Goal: Information Seeking & Learning: Learn about a topic

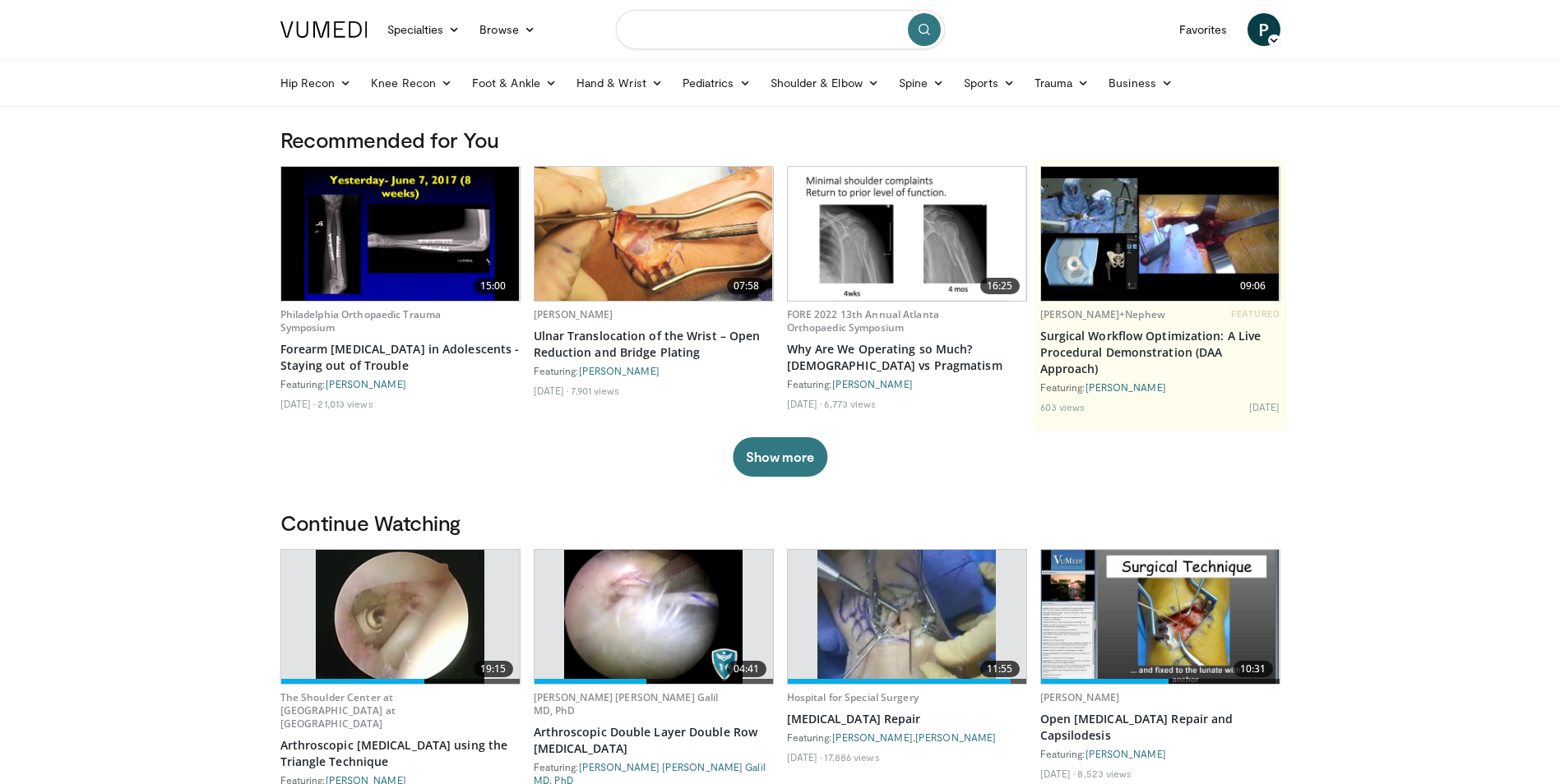
click at [731, 15] on input "Search topics, interventions" at bounding box center [780, 30] width 329 height 39
type input "**********"
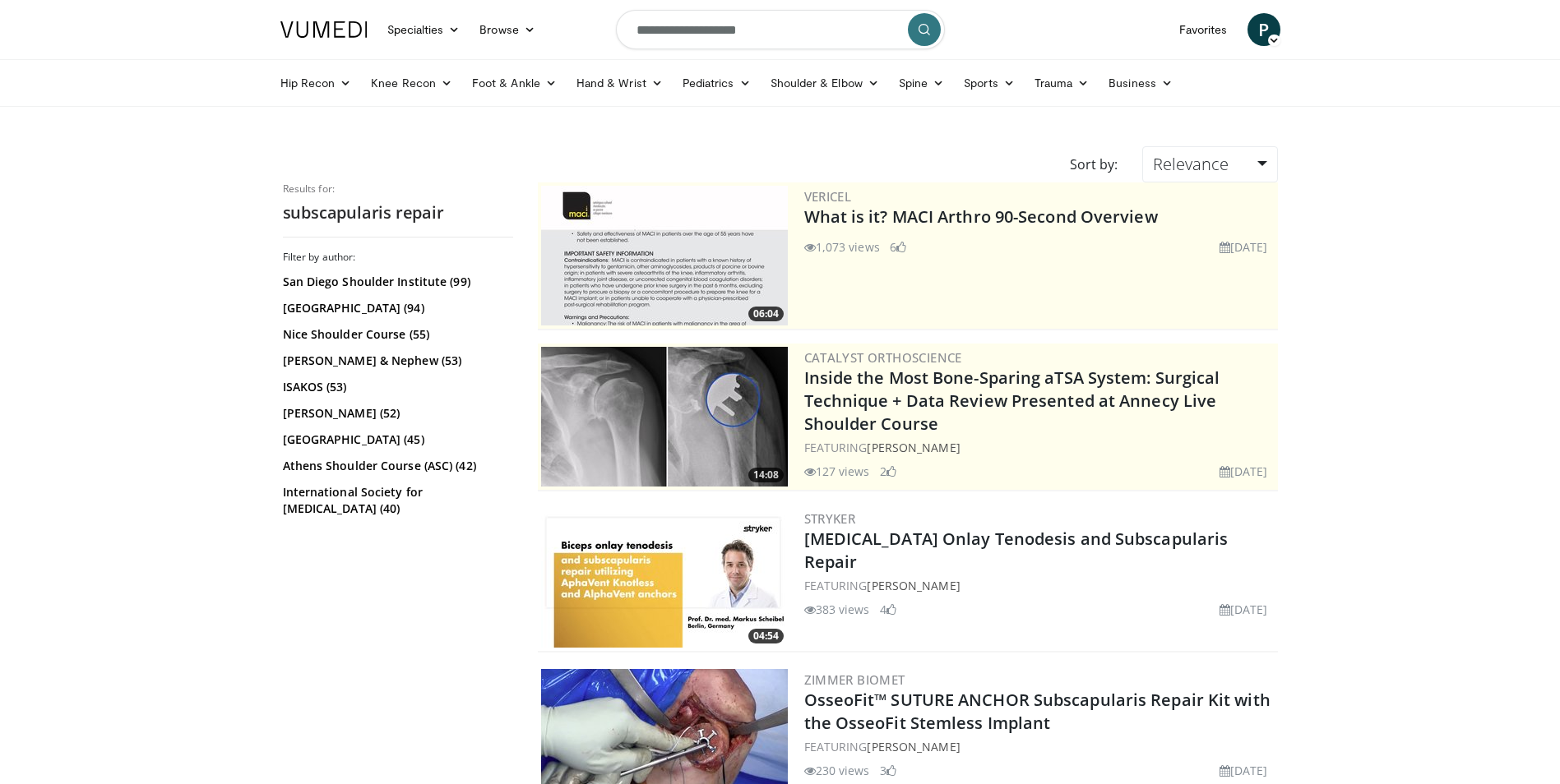
drag, startPoint x: 0, startPoint y: 0, endPoint x: 920, endPoint y: 42, distance: 921.0
click at [920, 42] on button "submit" at bounding box center [924, 29] width 33 height 33
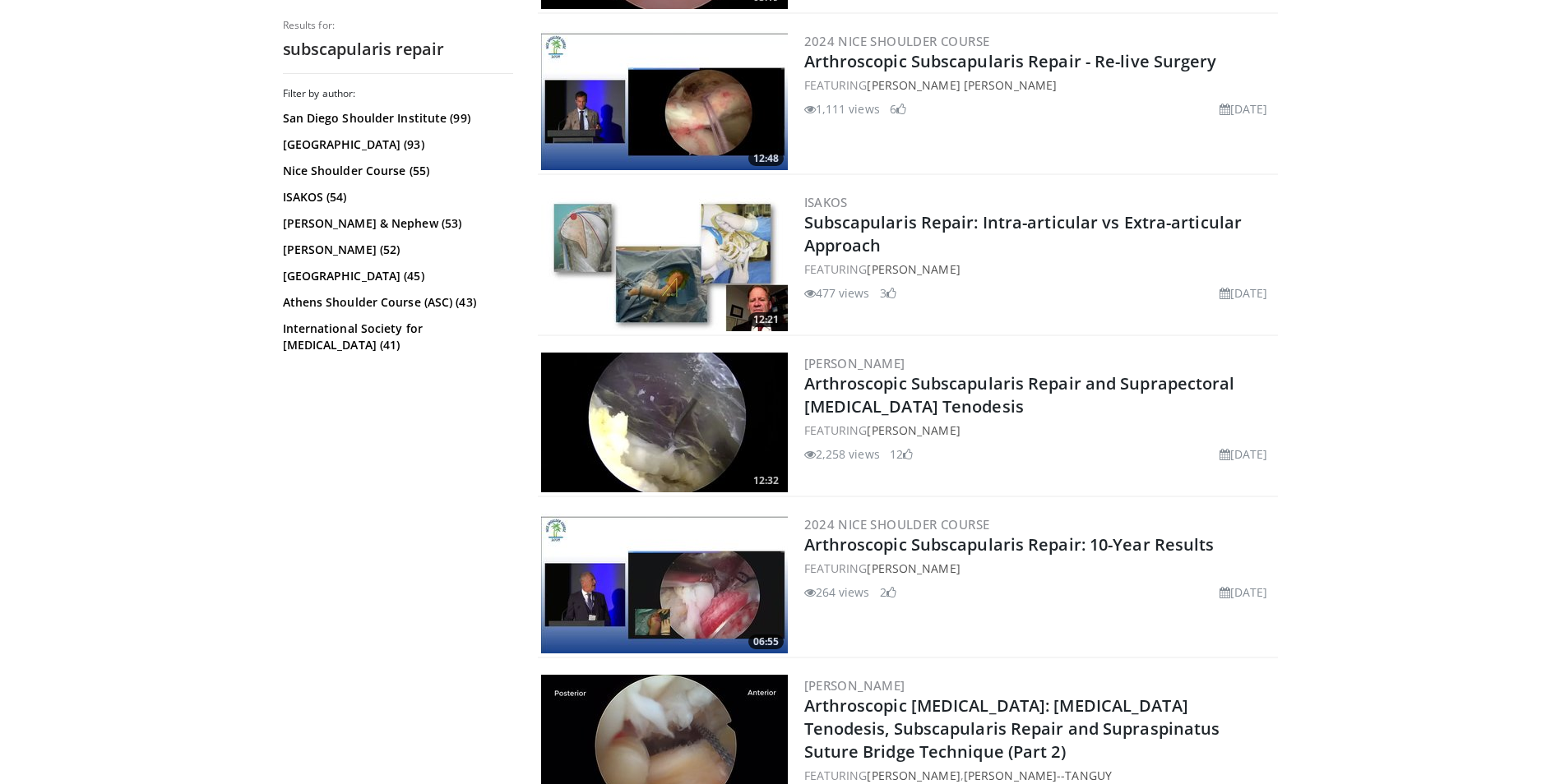
scroll to position [1972, 0]
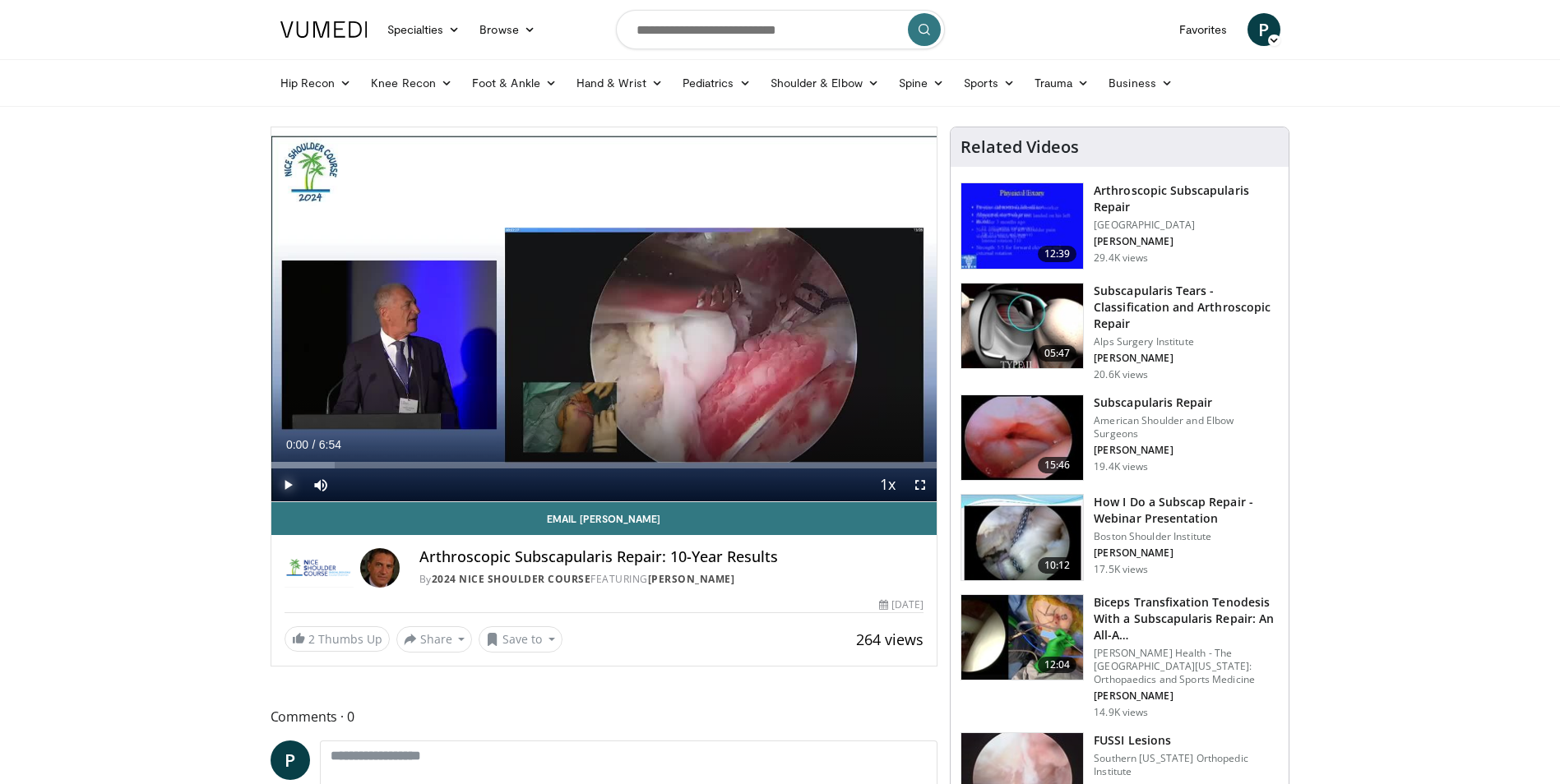
click at [284, 480] on span "Video Player" at bounding box center [288, 484] width 33 height 33
click at [289, 478] on span "Video Player" at bounding box center [288, 484] width 33 height 33
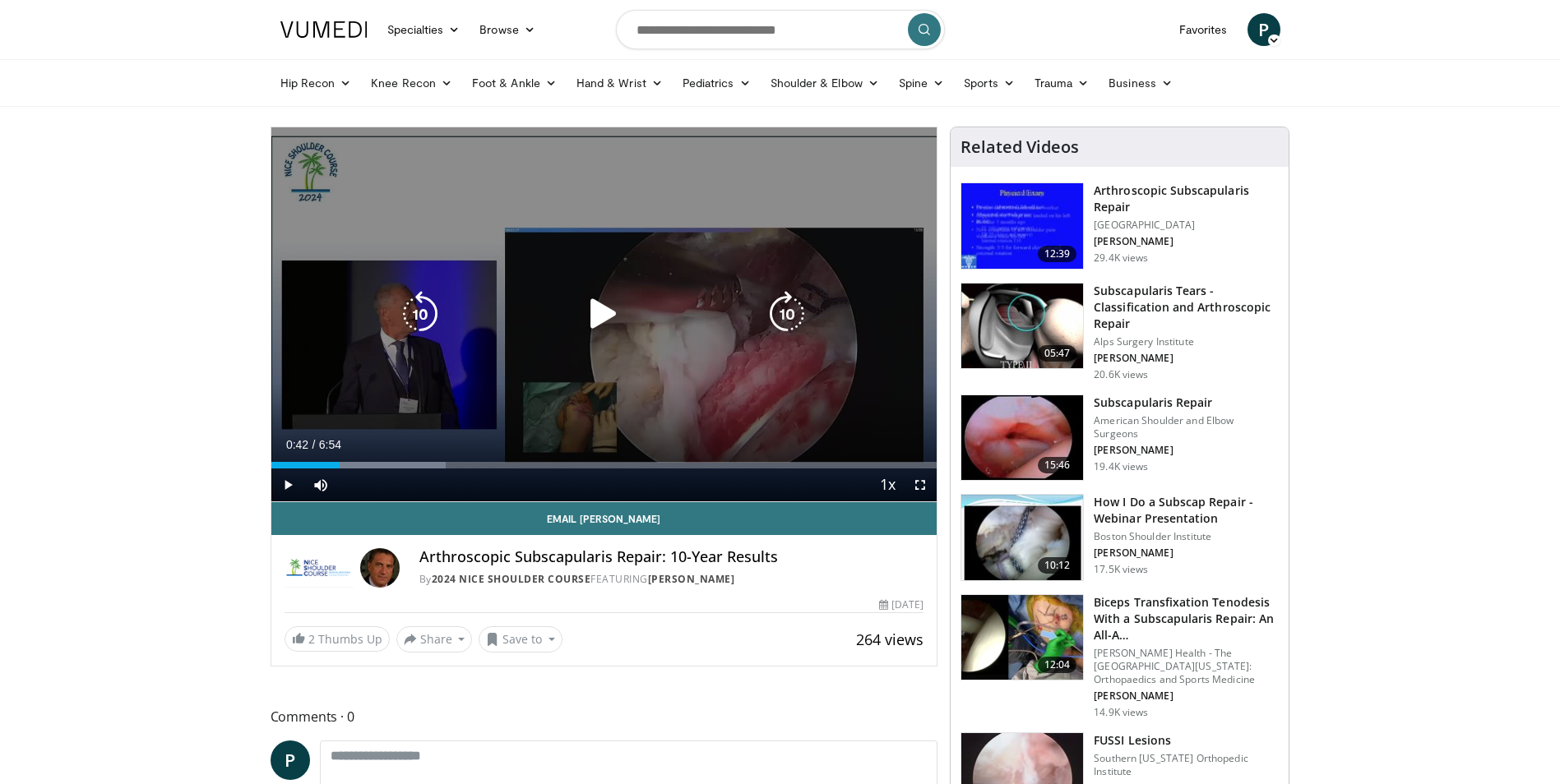
click at [565, 315] on div "Video Player" at bounding box center [603, 314] width 399 height 33
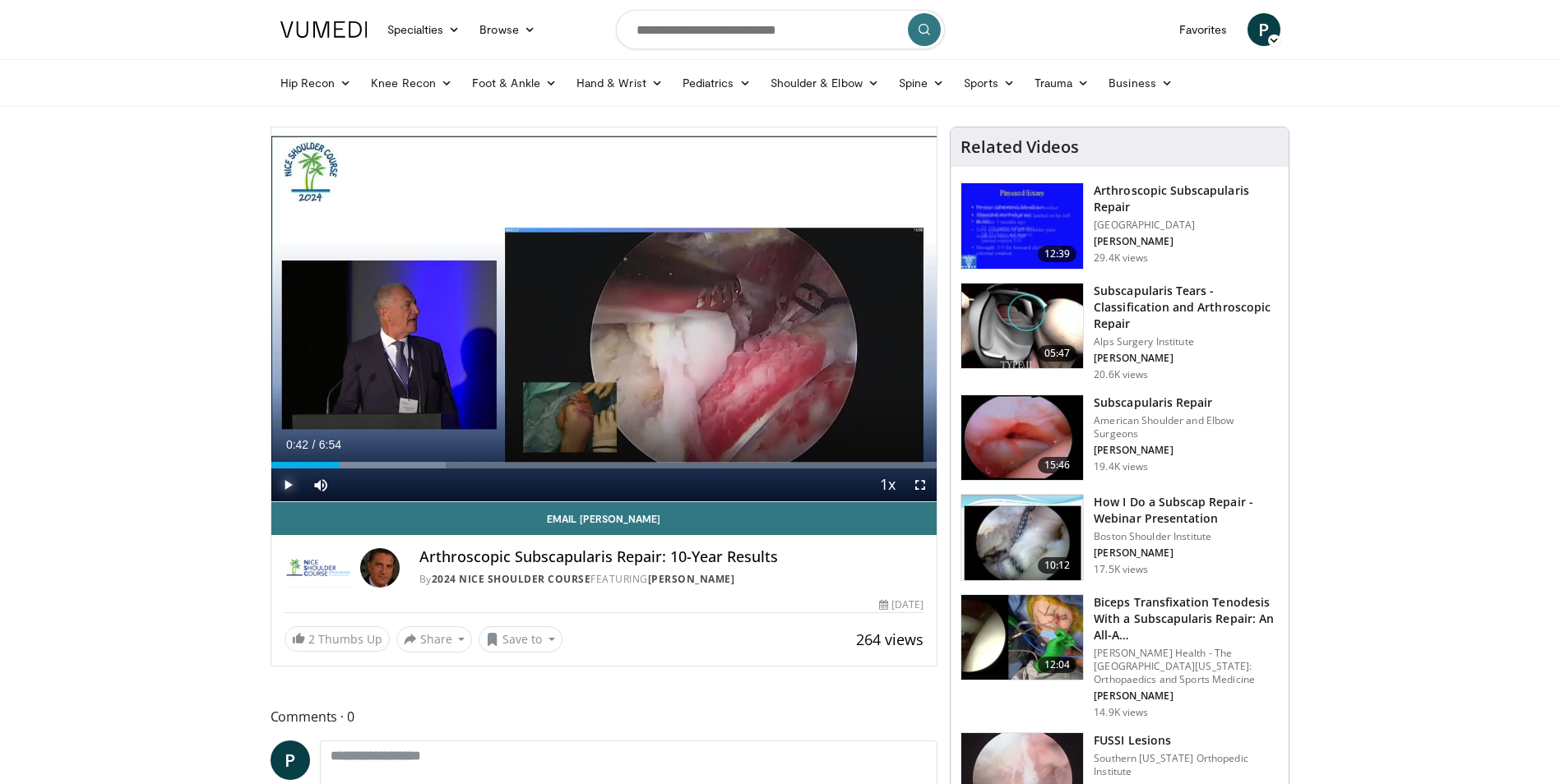
click at [282, 485] on span "Video Player" at bounding box center [288, 484] width 33 height 33
click at [287, 484] on span "Video Player" at bounding box center [288, 484] width 33 height 33
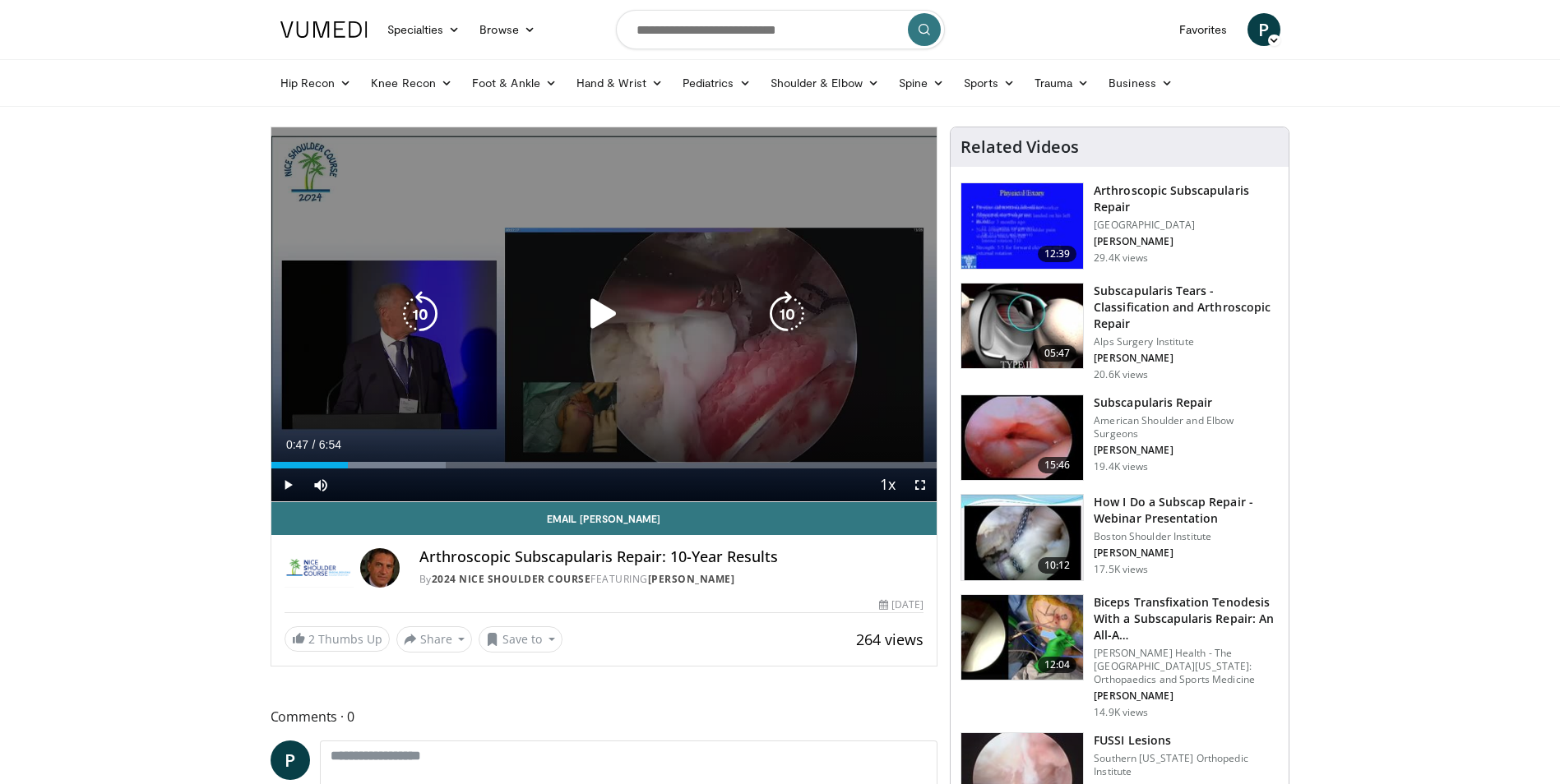
click at [587, 324] on icon "Video Player" at bounding box center [604, 314] width 46 height 46
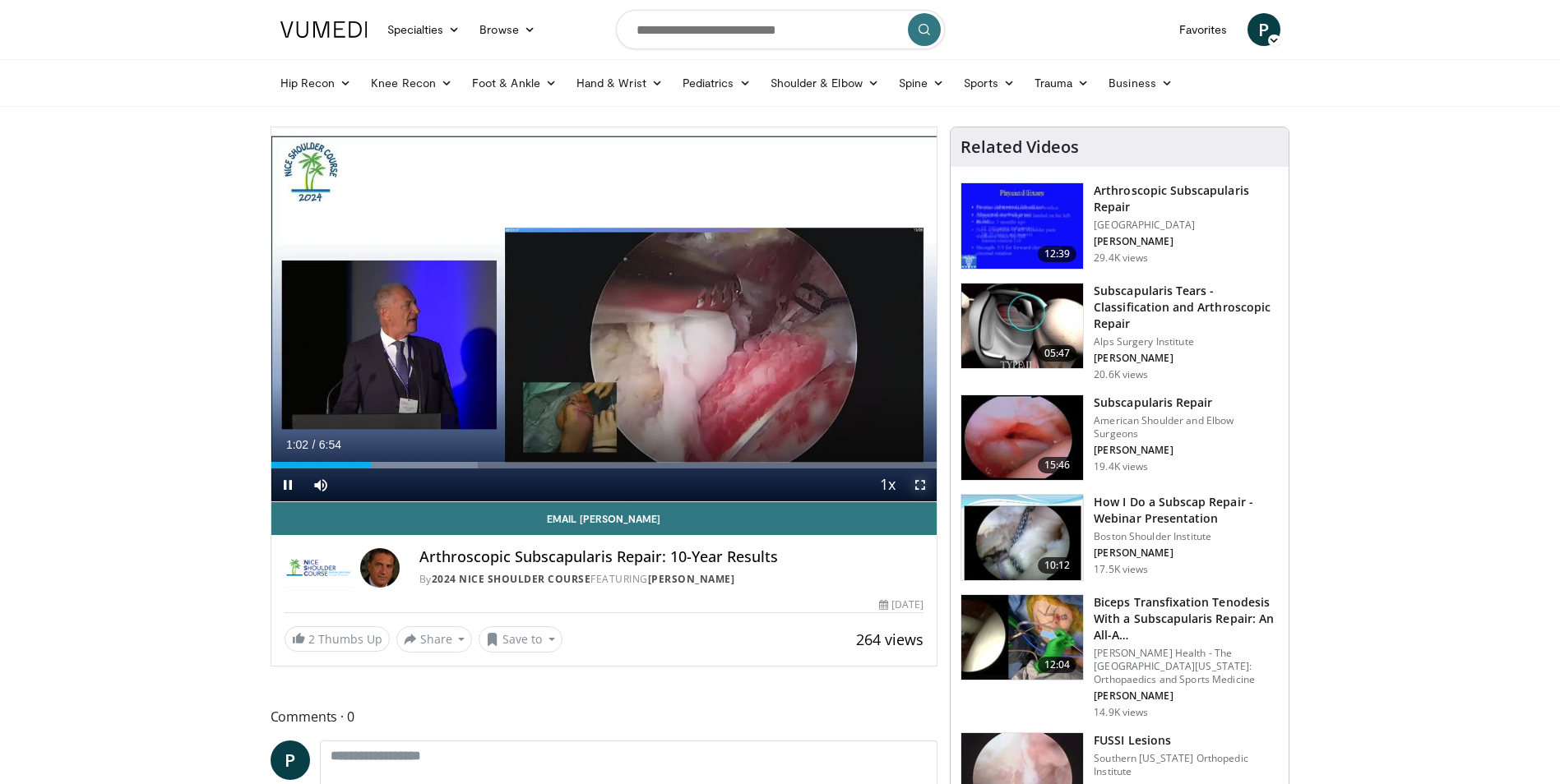
click at [908, 484] on span "Video Player" at bounding box center [920, 484] width 33 height 33
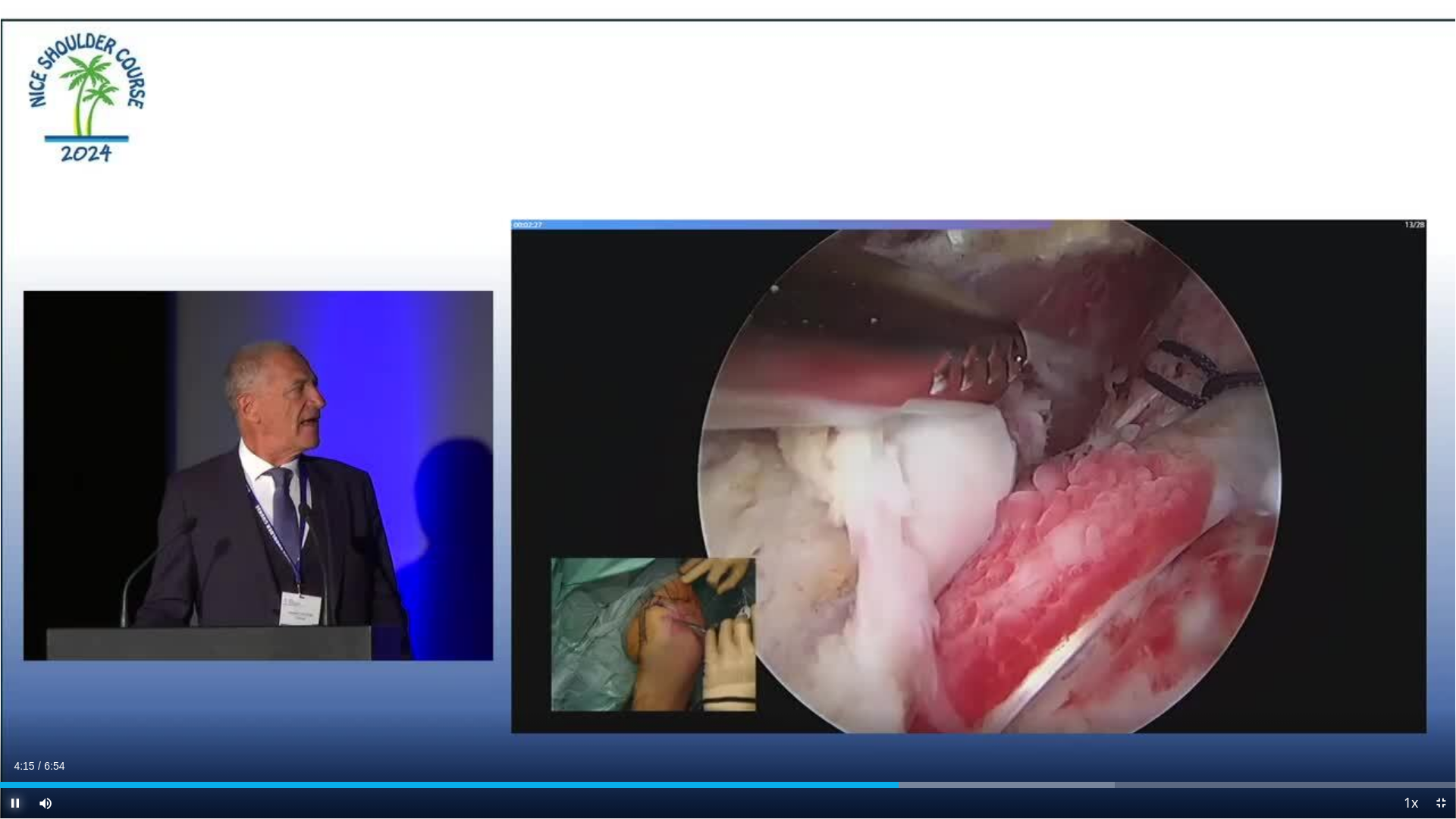
click at [10, 722] on span "Video Player" at bounding box center [15, 803] width 31 height 31
click at [1438, 722] on span "Video Player" at bounding box center [1440, 803] width 31 height 31
